Goal: Information Seeking & Learning: Check status

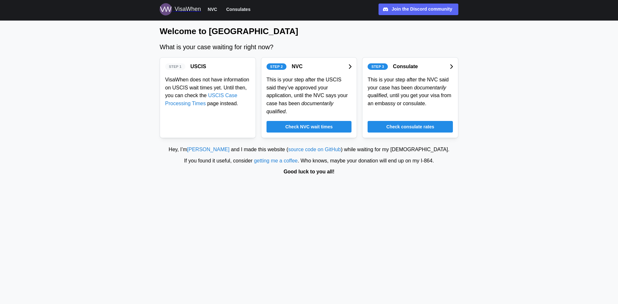
click at [316, 121] on span "Check NVC wait times" at bounding box center [308, 126] width 47 height 11
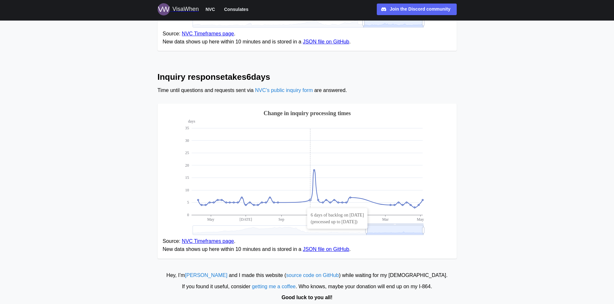
scroll to position [463, 0]
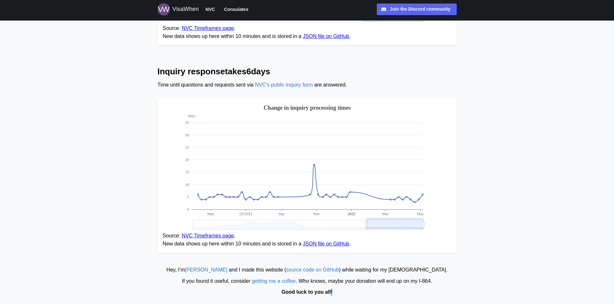
drag, startPoint x: 335, startPoint y: 295, endPoint x: 356, endPoint y: 294, distance: 20.3
click at [356, 294] on div "Good luck to you all!" at bounding box center [306, 293] width 607 height 8
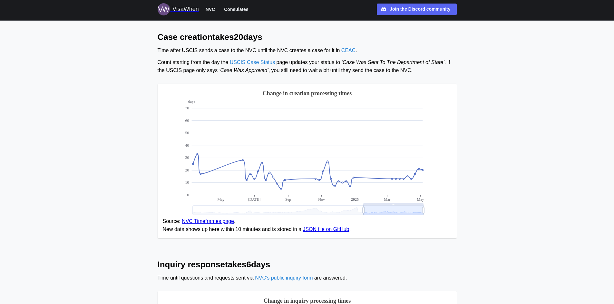
scroll to position [108, 0]
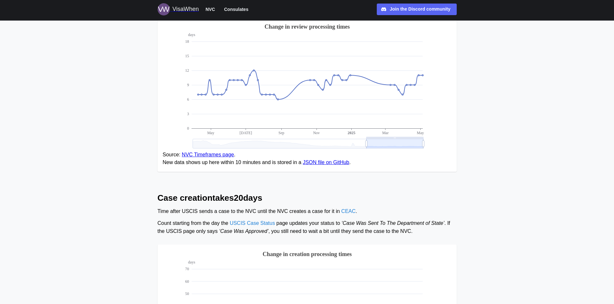
click at [209, 10] on span "NVC" at bounding box center [211, 9] width 10 height 8
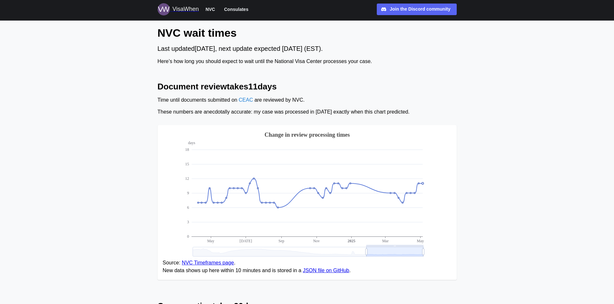
click at [423, 183] on icon at bounding box center [422, 184] width 2 height 2
drag, startPoint x: 210, startPoint y: 48, endPoint x: 272, endPoint y: 50, distance: 61.5
click at [269, 51] on div "Last updated [DATE] , next update expected [DATE] (EST)." at bounding box center [307, 49] width 299 height 10
click at [272, 50] on div "Last updated [DATE] , next update expected [DATE] (EST)." at bounding box center [307, 49] width 299 height 10
